Goal: Information Seeking & Learning: Learn about a topic

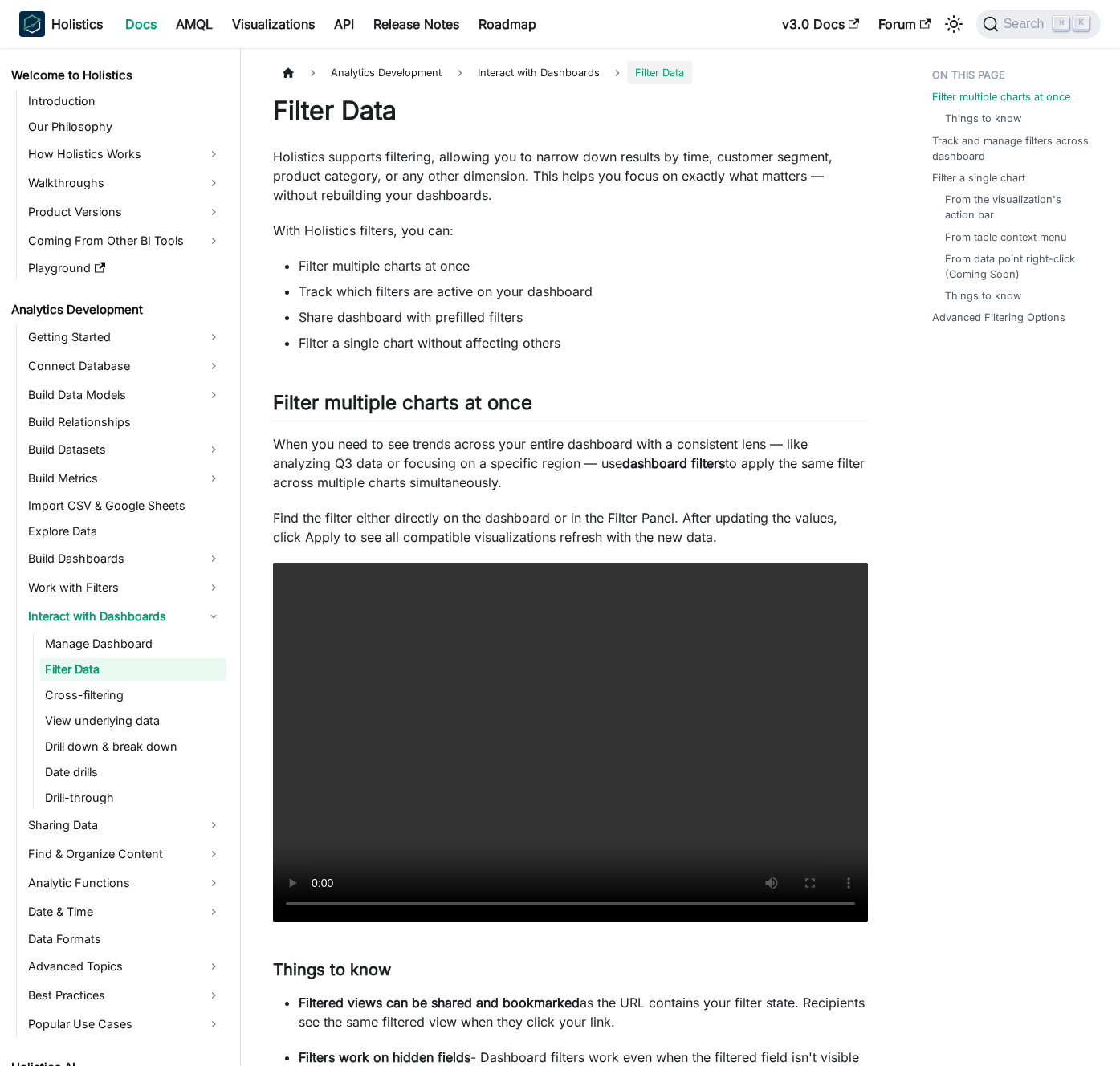
click at [624, 314] on li "Share dashboard with prefilled filters" at bounding box center [582, 317] width 569 height 19
click at [648, 316] on li "Share dashboard with prefilled filters" at bounding box center [582, 317] width 569 height 19
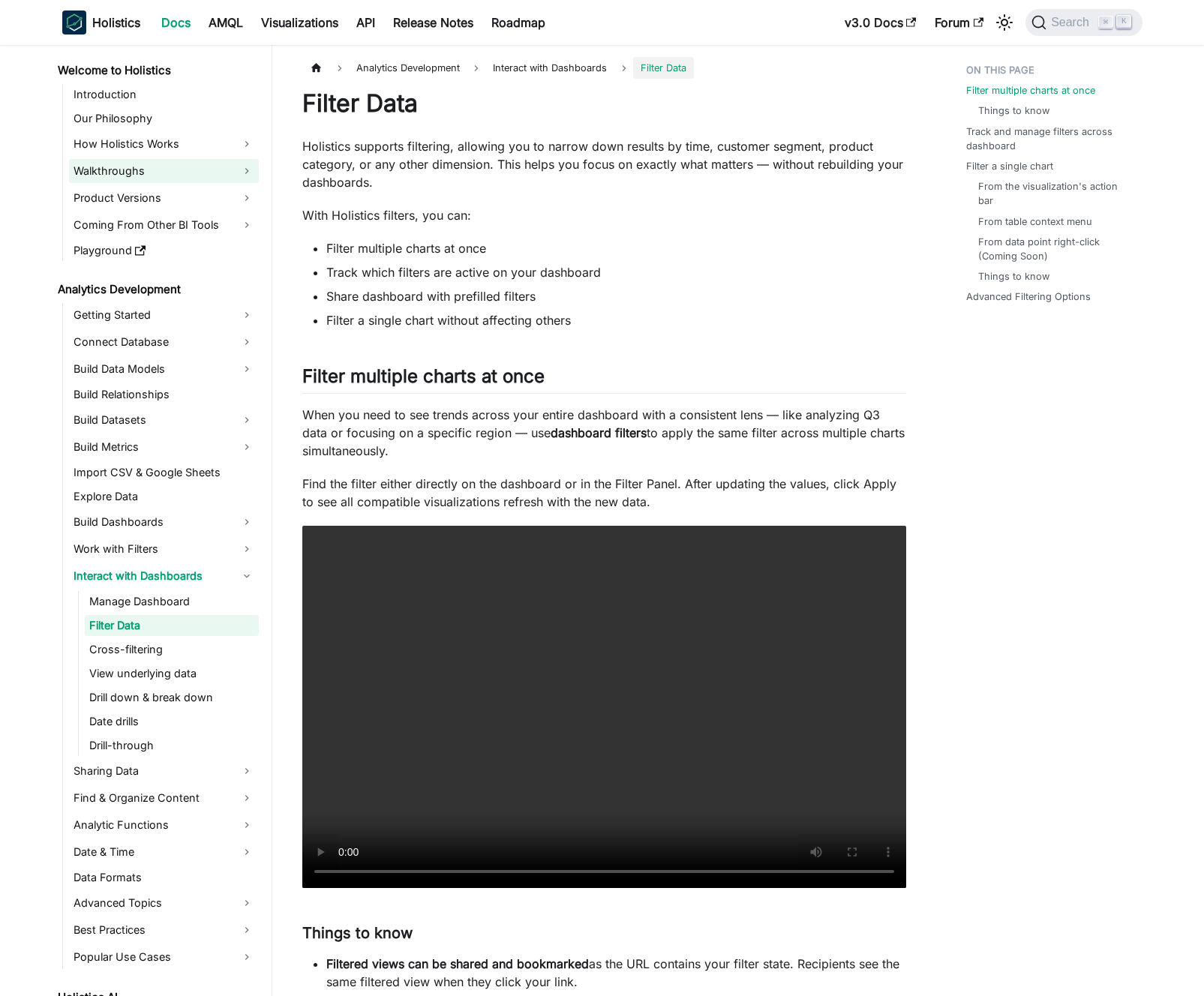
click at [193, 169] on link "Walkthroughs" at bounding box center [164, 170] width 190 height 24
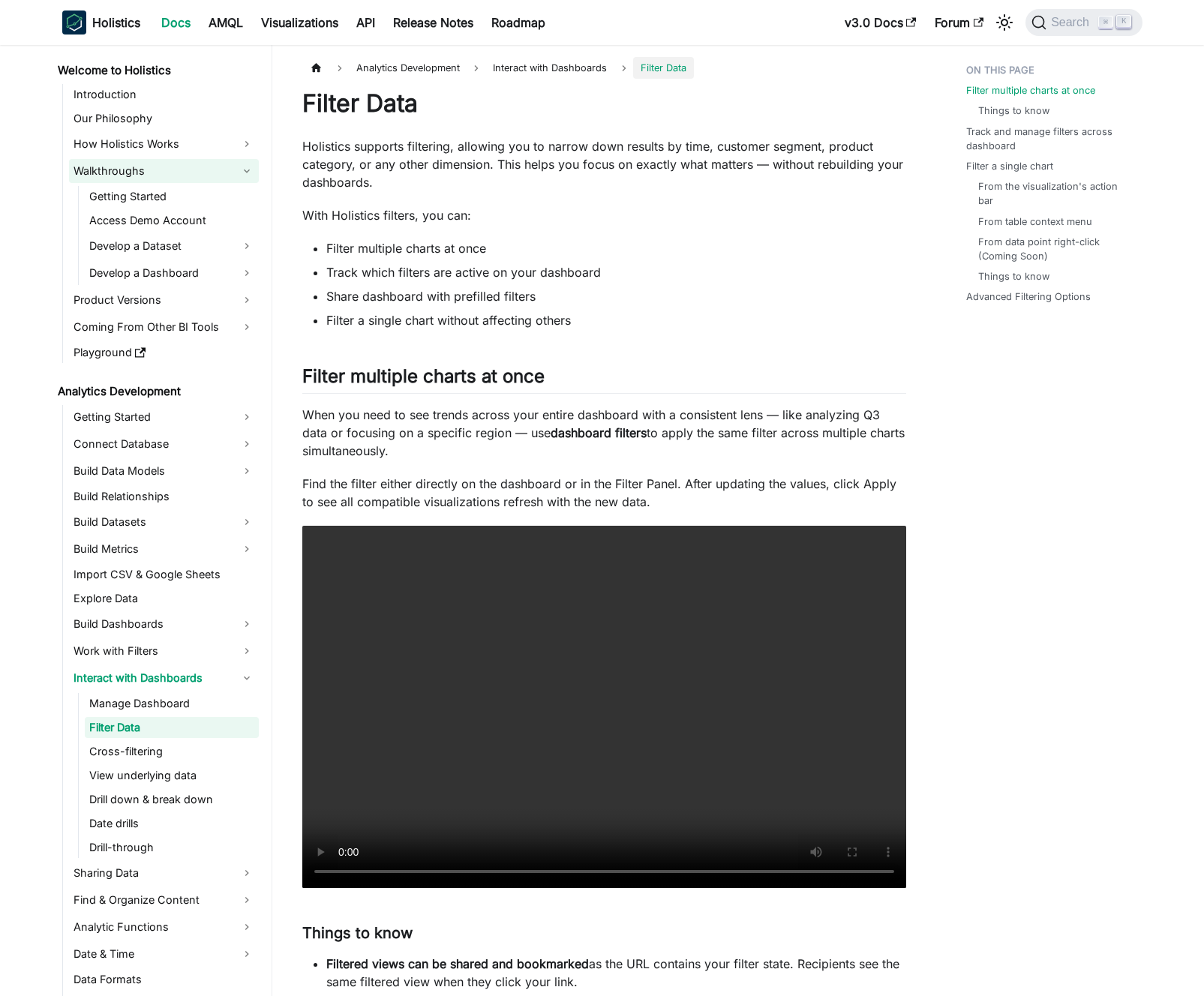
click at [193, 169] on link "Walkthroughs" at bounding box center [164, 170] width 190 height 24
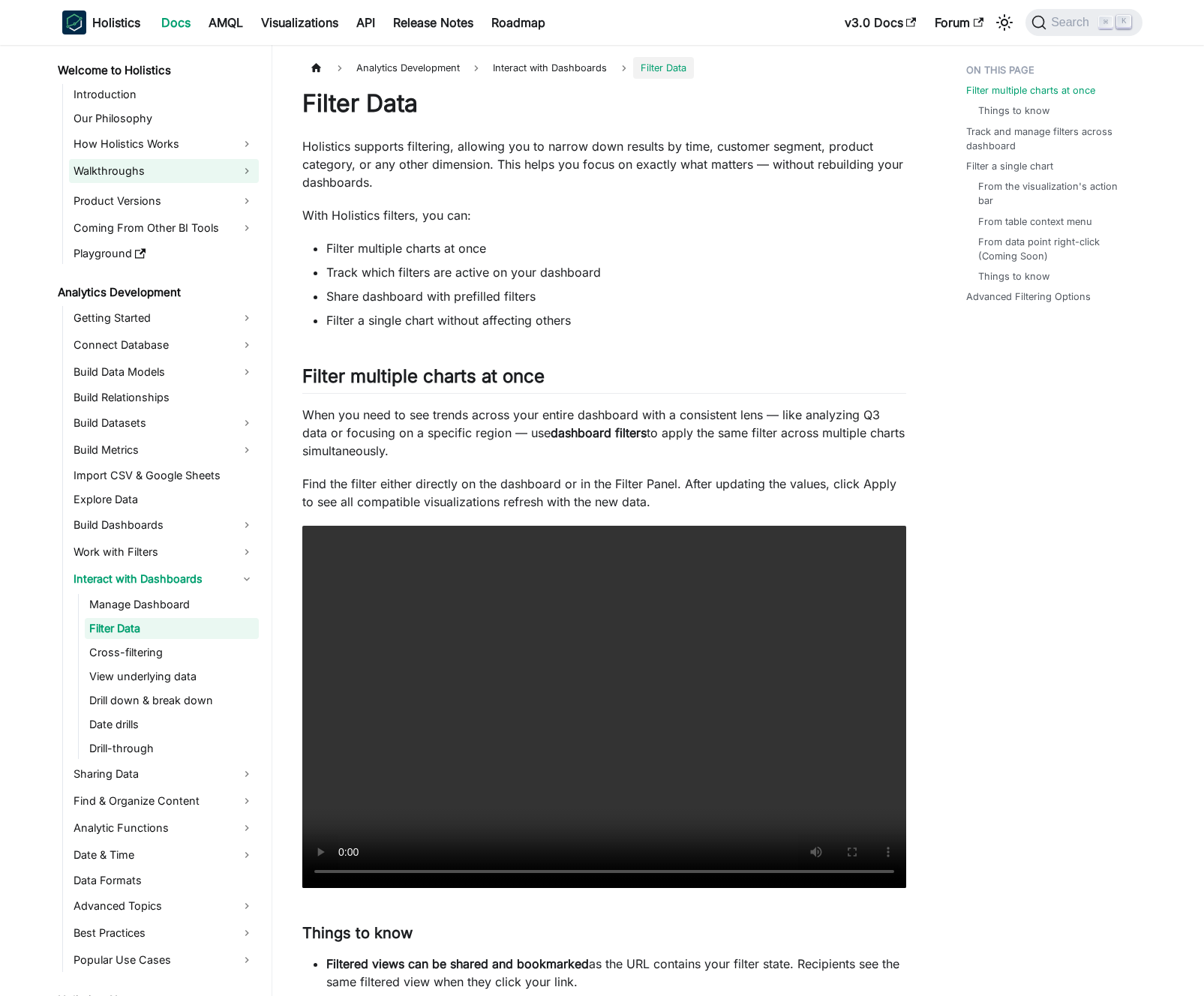
click at [193, 169] on link "Walkthroughs" at bounding box center [164, 170] width 190 height 24
click at [185, 128] on link "Our Philosophy" at bounding box center [164, 119] width 190 height 21
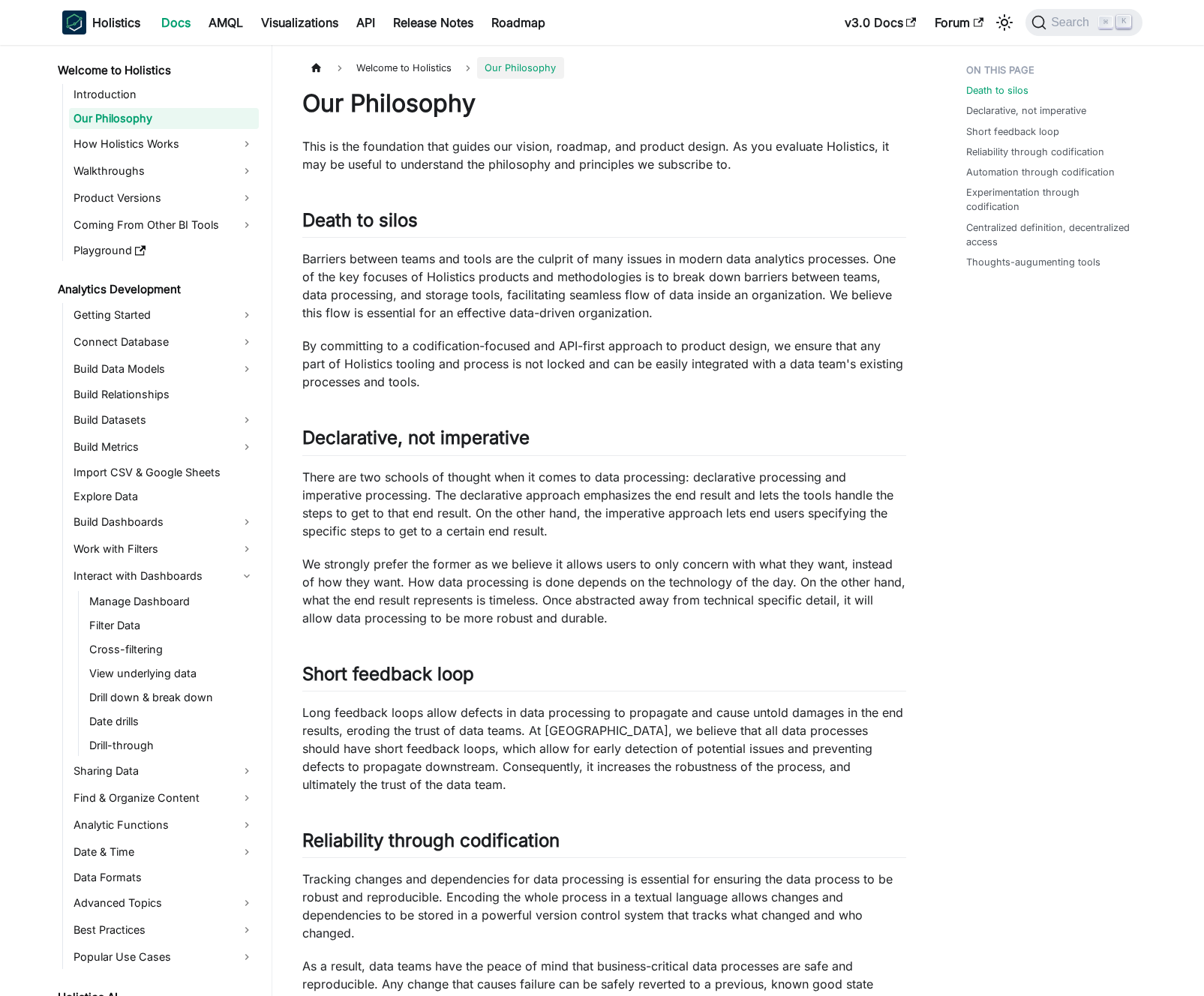
click at [184, 108] on link "Our Philosophy" at bounding box center [164, 119] width 190 height 21
click at [184, 103] on link "Introduction" at bounding box center [164, 95] width 190 height 21
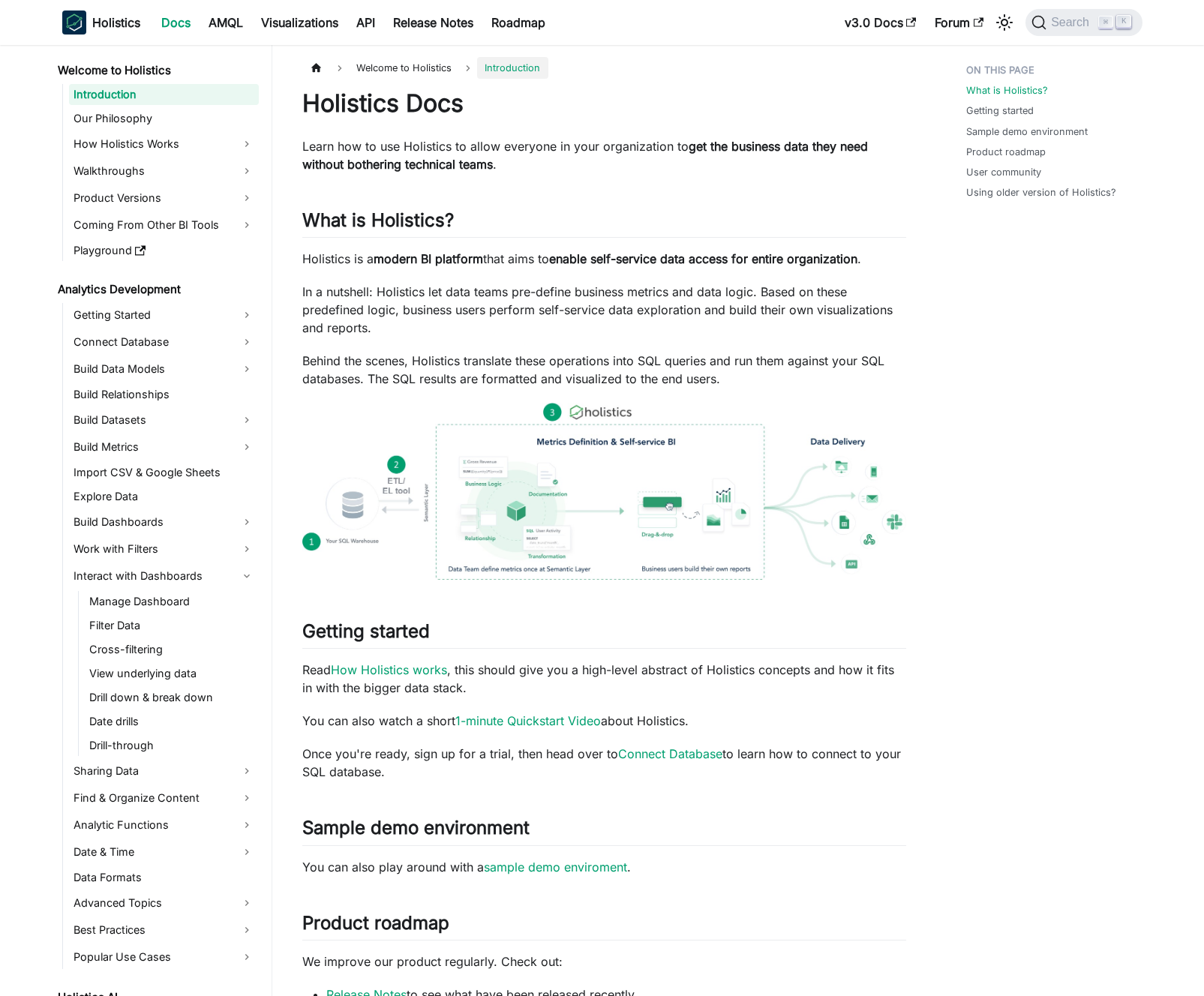
click at [172, 75] on link "Welcome to Holistics" at bounding box center [156, 71] width 206 height 21
click at [173, 25] on link "Docs" at bounding box center [176, 22] width 47 height 24
click at [137, 27] on b "Holistics" at bounding box center [116, 22] width 48 height 18
click at [167, 22] on link "Docs" at bounding box center [176, 22] width 47 height 24
click at [487, 153] on p "Learn how to use Holistics to allow everyone in your organization to get the bu…" at bounding box center [605, 155] width 604 height 36
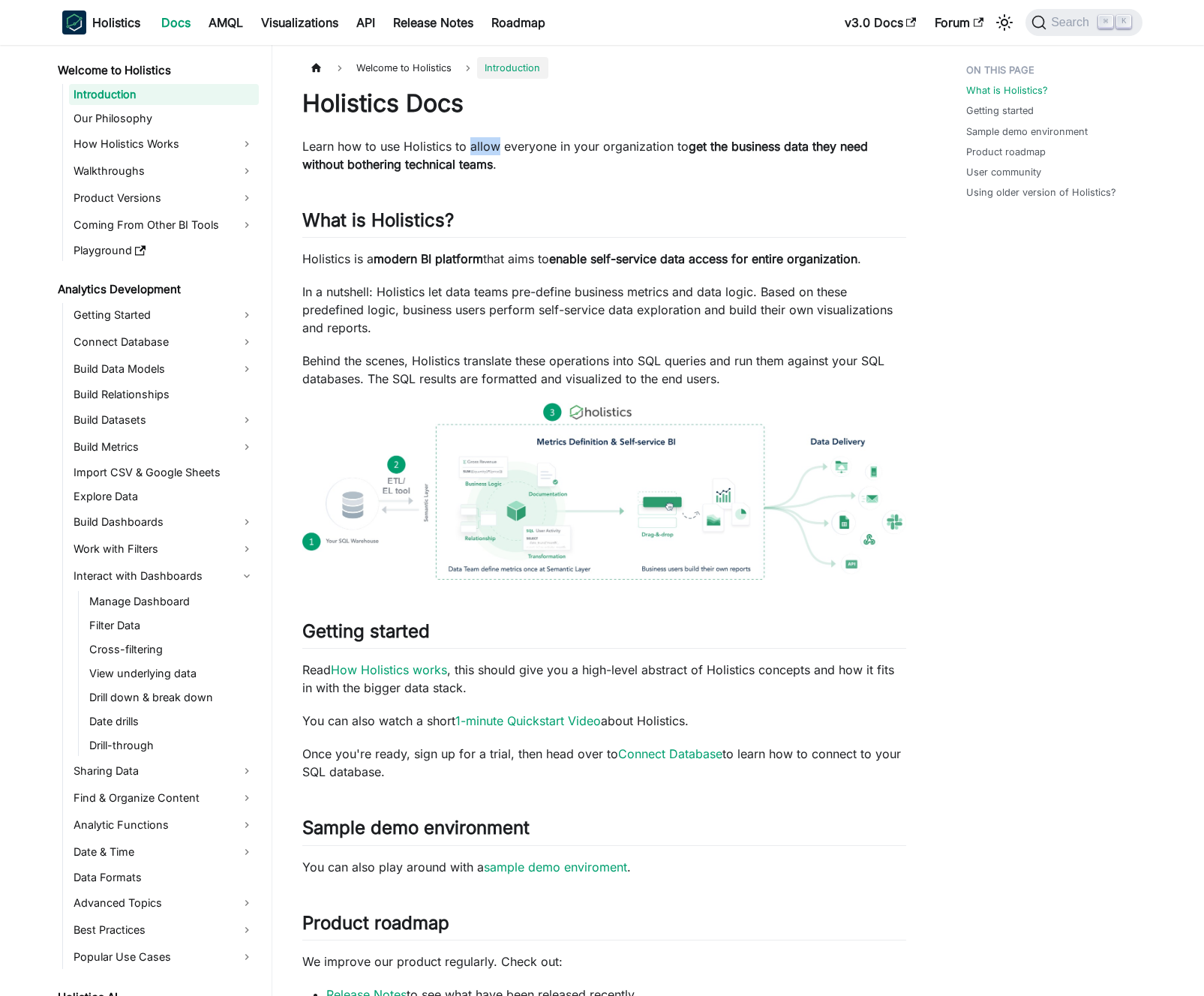
click at [487, 153] on p "Learn how to use Holistics to allow everyone in your organization to get the bu…" at bounding box center [605, 155] width 604 height 36
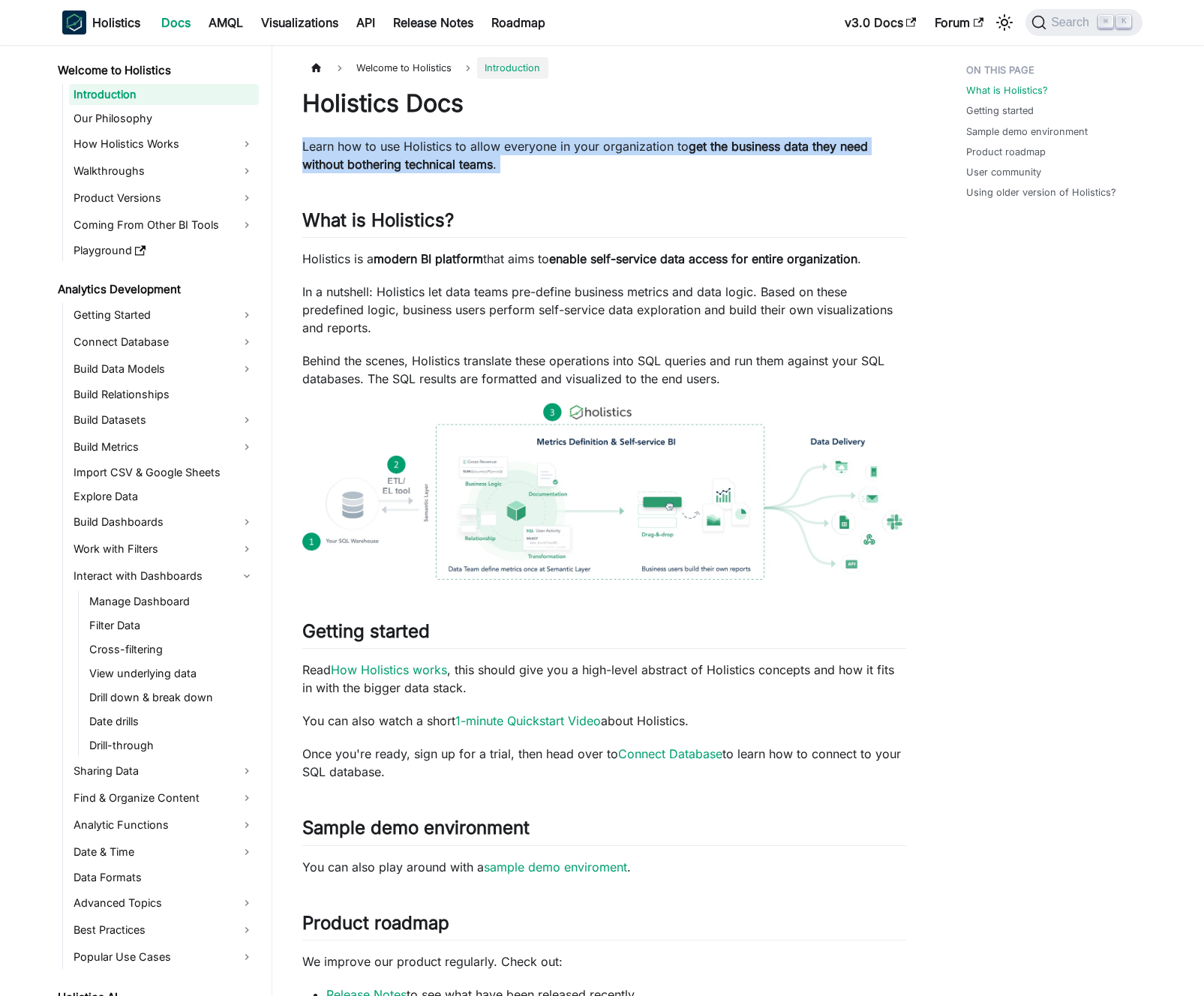
click at [487, 153] on p "Learn how to use Holistics to allow everyone in your organization to get the bu…" at bounding box center [605, 155] width 604 height 36
click at [472, 153] on p "Learn how to use Holistics to allow everyone in your organization to get the bu…" at bounding box center [605, 155] width 604 height 36
